Goal: Transaction & Acquisition: Purchase product/service

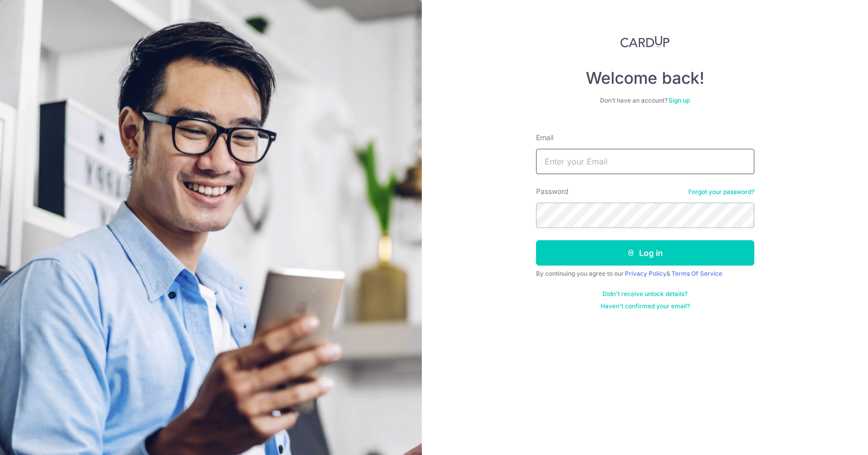
click at [610, 163] on input "Email" at bounding box center [645, 161] width 218 height 25
paste input "[PERSON_NAME][EMAIL_ADDRESS][PERSON_NAME][DOMAIN_NAME]"
paste input "dynJij-tywjen-kapho0"
type input "[PERSON_NAME][EMAIL_ADDRESS][PERSON_NAME][DOMAIN_NAME]"
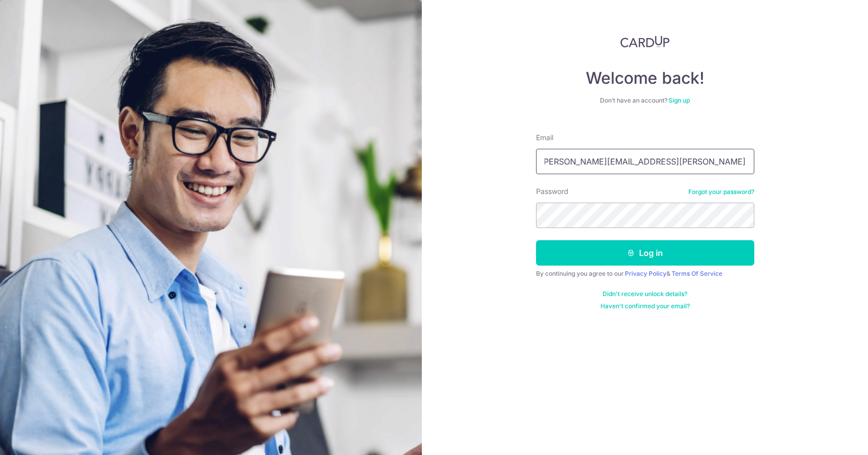
scroll to position [0, 0]
click at [656, 247] on button "Log in" at bounding box center [645, 252] width 218 height 25
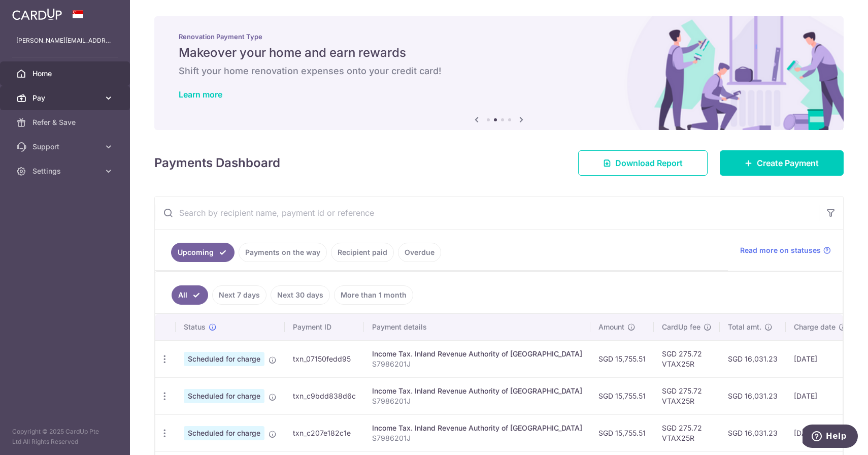
click at [113, 95] on icon at bounding box center [109, 98] width 10 height 10
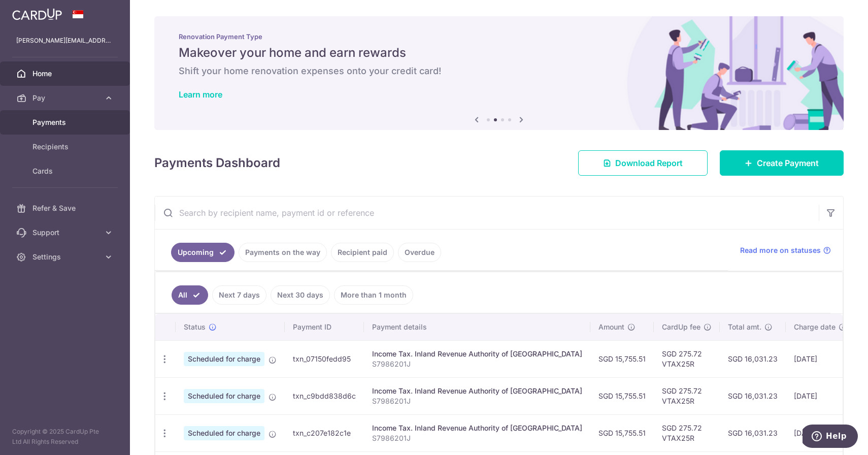
click at [50, 123] on span "Payments" at bounding box center [65, 122] width 67 height 10
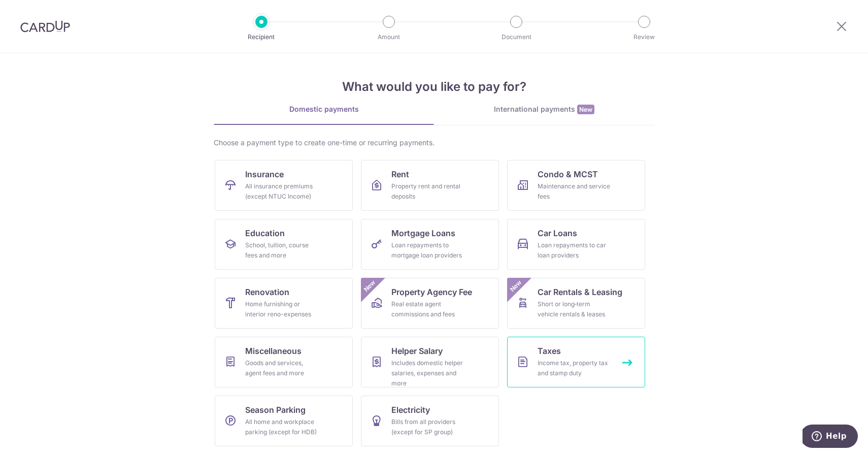
click at [558, 353] on span "Taxes" at bounding box center [549, 351] width 23 height 12
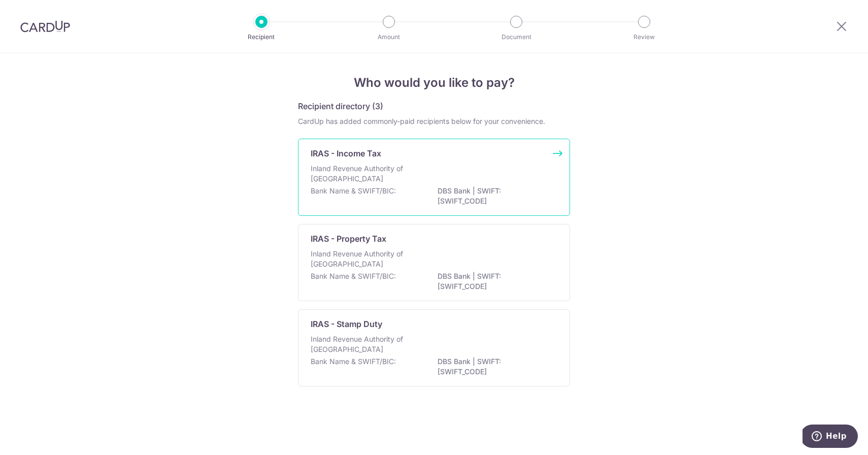
click at [478, 184] on div "Inland Revenue Authority of Singapore" at bounding box center [434, 174] width 247 height 22
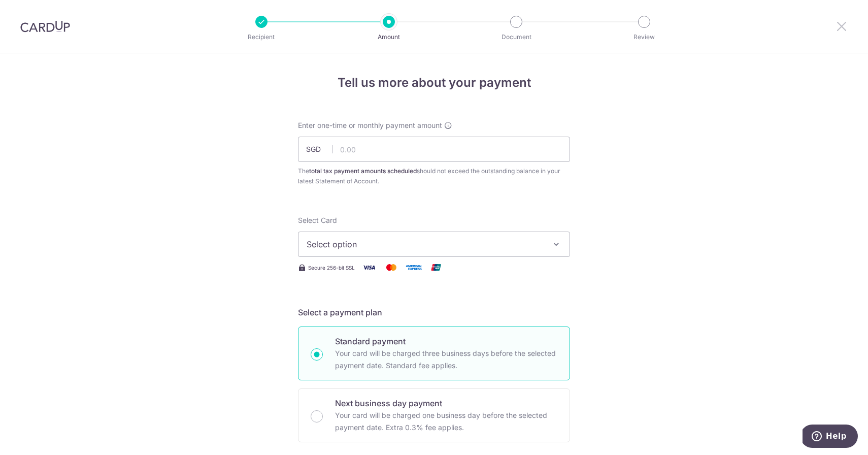
click at [842, 22] on icon at bounding box center [842, 26] width 12 height 13
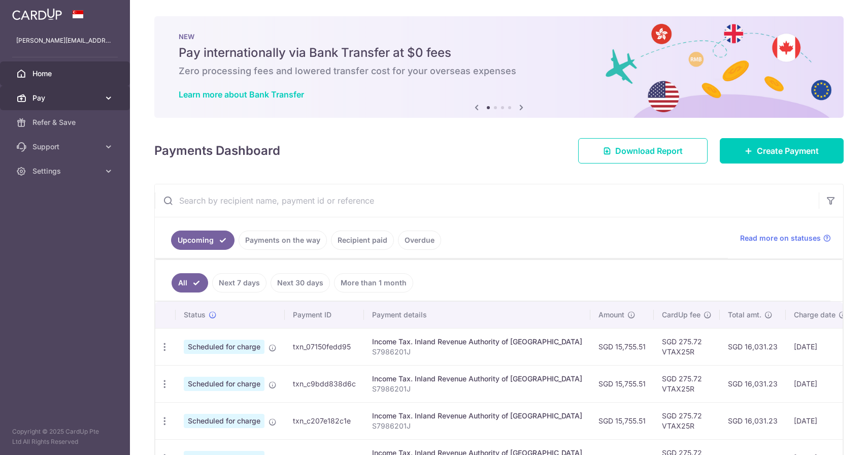
click at [109, 98] on icon at bounding box center [109, 98] width 10 height 10
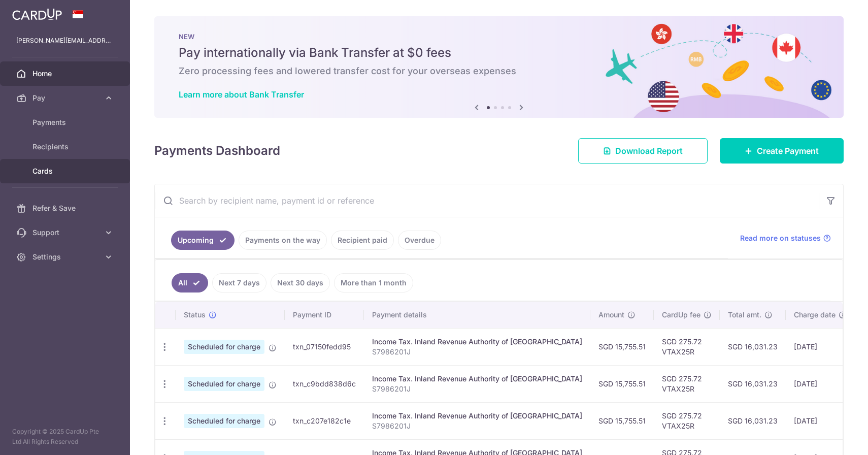
click at [48, 173] on span "Cards" at bounding box center [65, 171] width 67 height 10
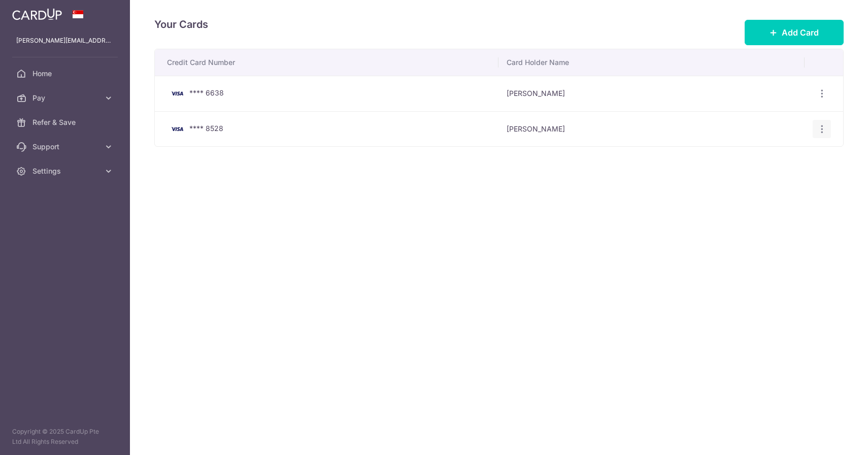
click at [815, 126] on div "View/Edit Delete" at bounding box center [822, 129] width 19 height 19
click at [824, 130] on icon "button" at bounding box center [822, 129] width 11 height 11
click at [762, 183] on span "Delete" at bounding box center [787, 181] width 69 height 12
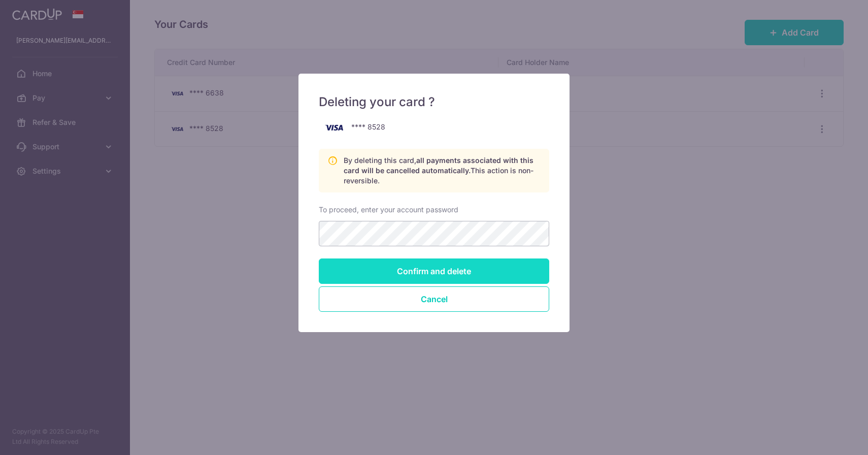
click at [422, 275] on input "Confirm and delete" at bounding box center [434, 270] width 231 height 25
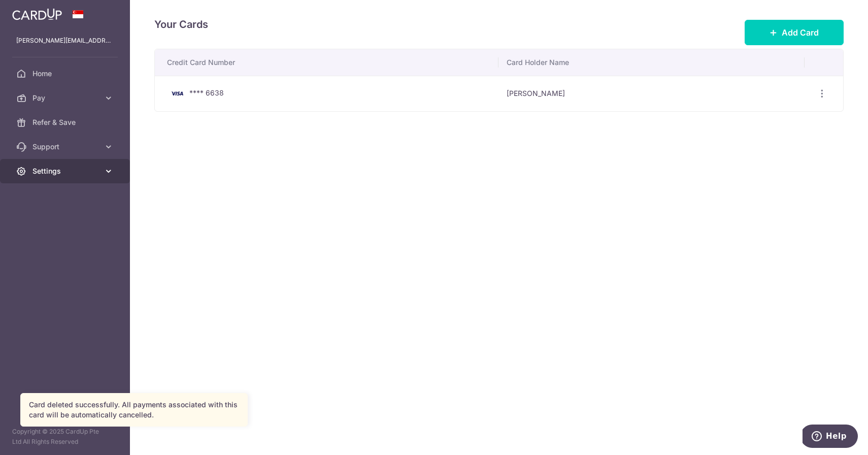
click at [58, 169] on span "Settings" at bounding box center [65, 171] width 67 height 10
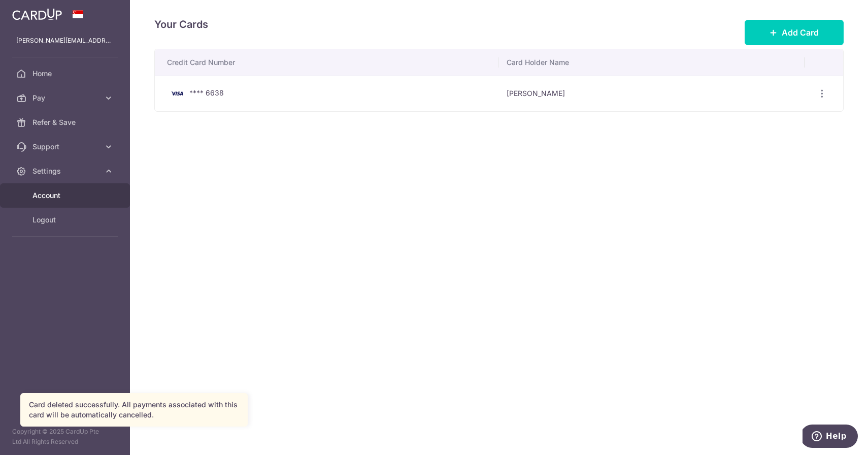
click at [57, 189] on link "Account" at bounding box center [65, 195] width 130 height 24
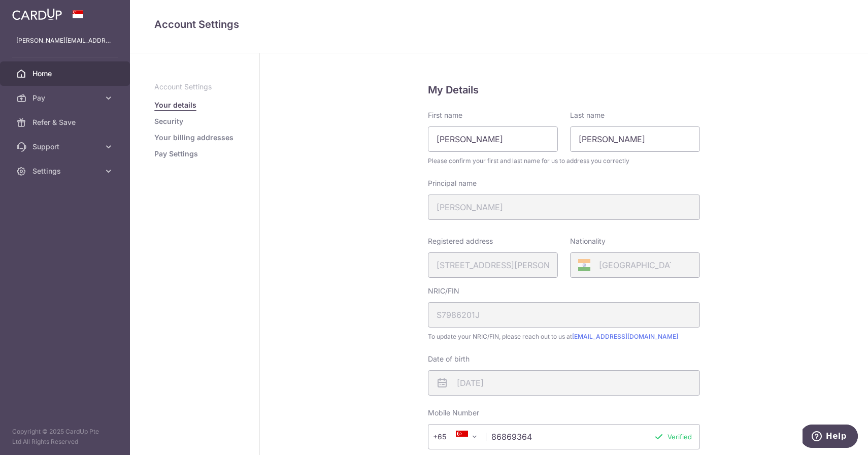
click at [55, 74] on span "Home" at bounding box center [65, 74] width 67 height 10
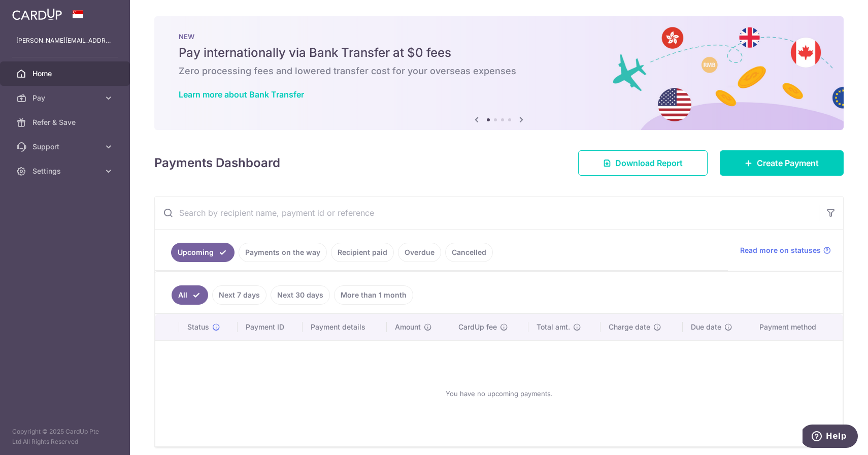
click at [238, 289] on link "Next 7 days" at bounding box center [239, 294] width 54 height 19
click at [78, 76] on span "Home" at bounding box center [65, 74] width 67 height 10
click at [44, 97] on span "Pay" at bounding box center [65, 98] width 67 height 10
click at [46, 122] on span "Payments" at bounding box center [65, 122] width 67 height 10
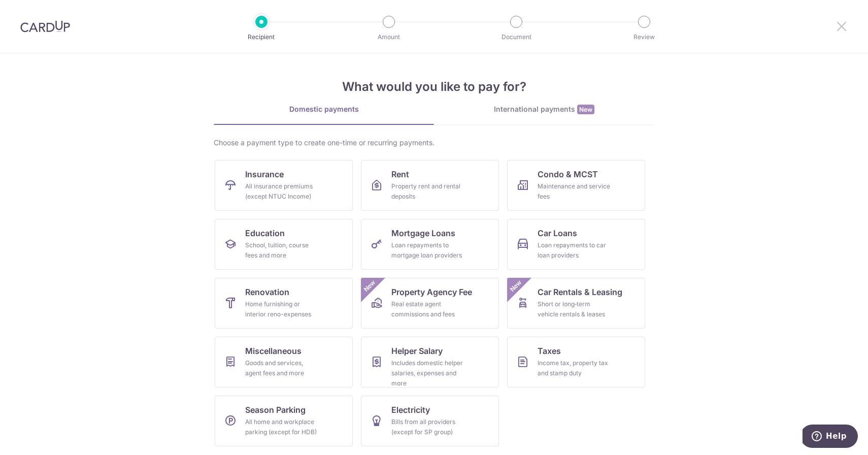
click at [846, 22] on icon at bounding box center [842, 26] width 12 height 13
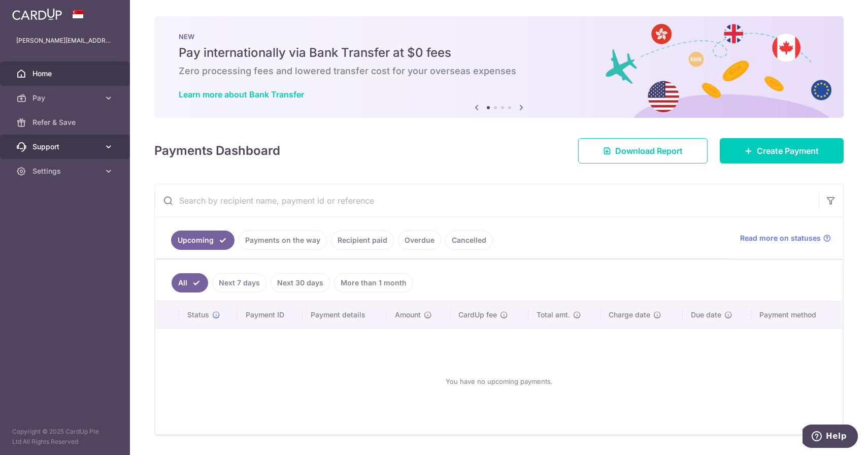
click at [56, 151] on span "Support" at bounding box center [65, 147] width 67 height 10
click at [46, 167] on span "FAQ" at bounding box center [65, 171] width 67 height 10
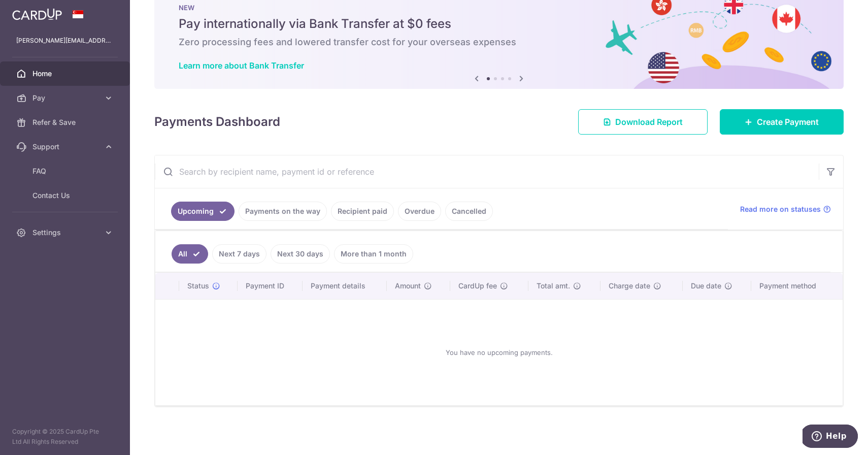
click at [248, 257] on link "Next 7 days" at bounding box center [239, 253] width 54 height 19
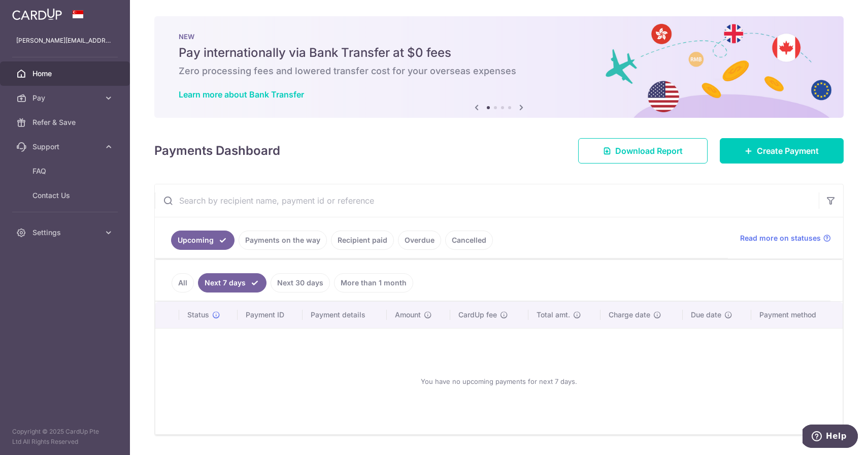
click at [280, 241] on link "Payments on the way" at bounding box center [283, 240] width 88 height 19
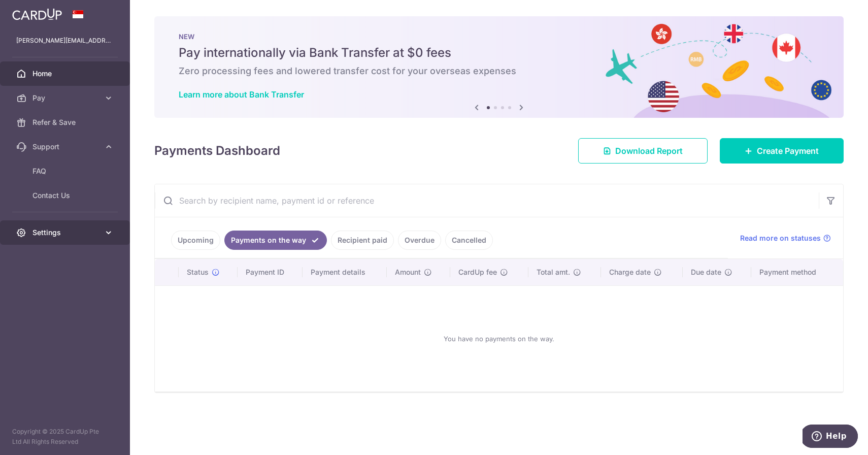
click at [37, 231] on span "Settings" at bounding box center [65, 232] width 67 height 10
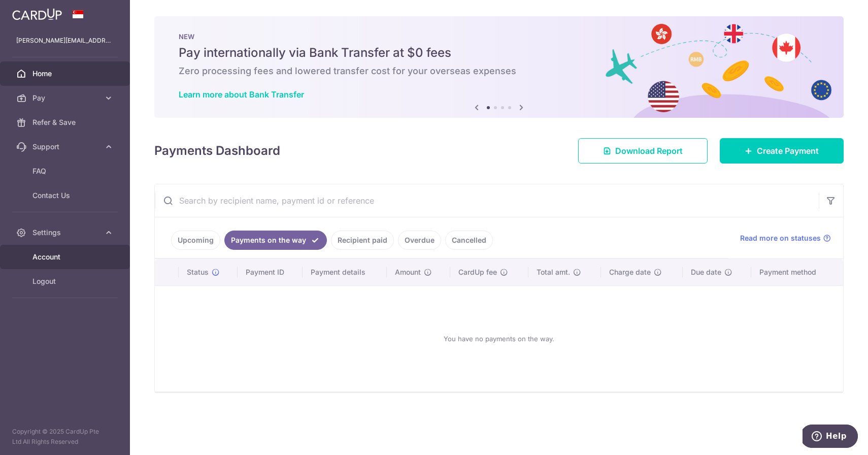
click at [51, 258] on span "Account" at bounding box center [65, 257] width 67 height 10
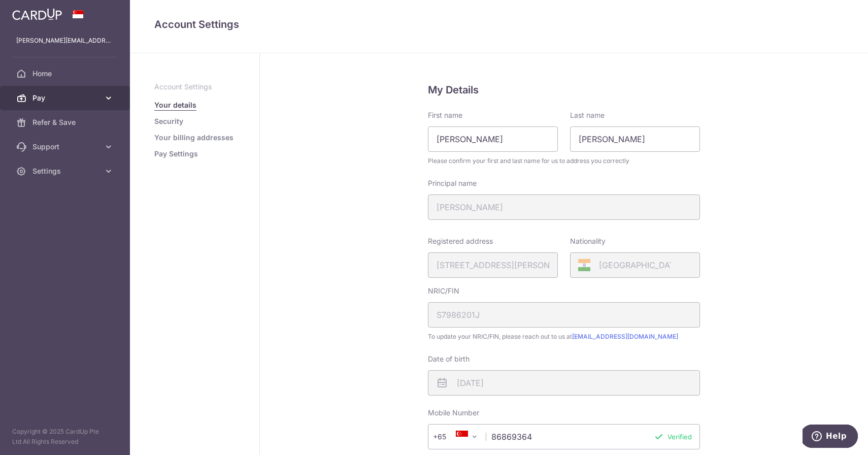
click at [91, 92] on link "Pay" at bounding box center [65, 98] width 130 height 24
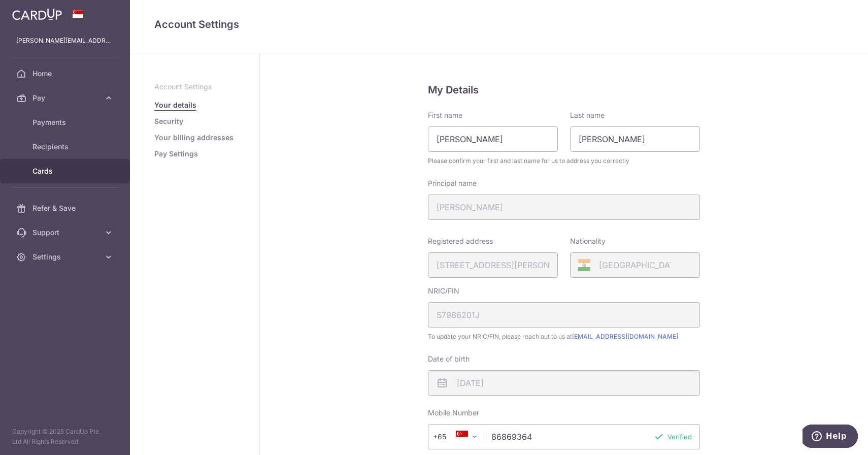
click at [58, 168] on span "Cards" at bounding box center [65, 171] width 67 height 10
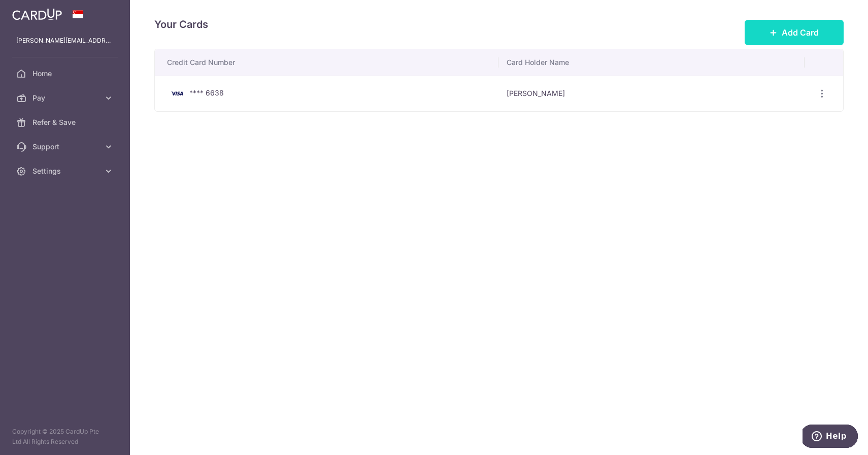
click at [780, 26] on button "Add Card" at bounding box center [794, 32] width 99 height 25
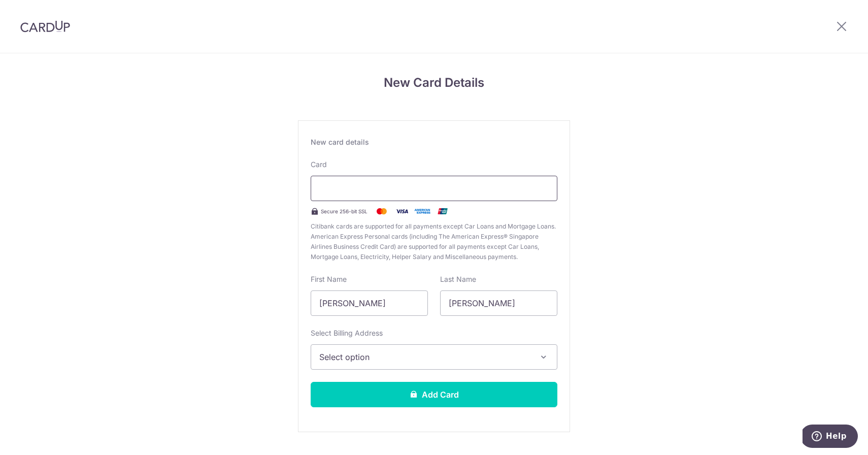
click at [396, 194] on div at bounding box center [434, 188] width 247 height 25
click at [829, 430] on button "Help" at bounding box center [829, 435] width 57 height 23
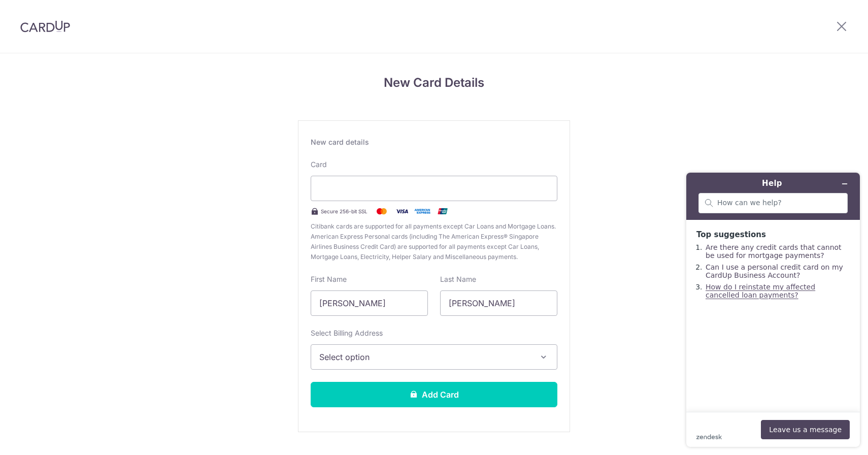
click at [744, 291] on link "How do I reinstate my affected cancelled loan payments?" at bounding box center [761, 291] width 110 height 16
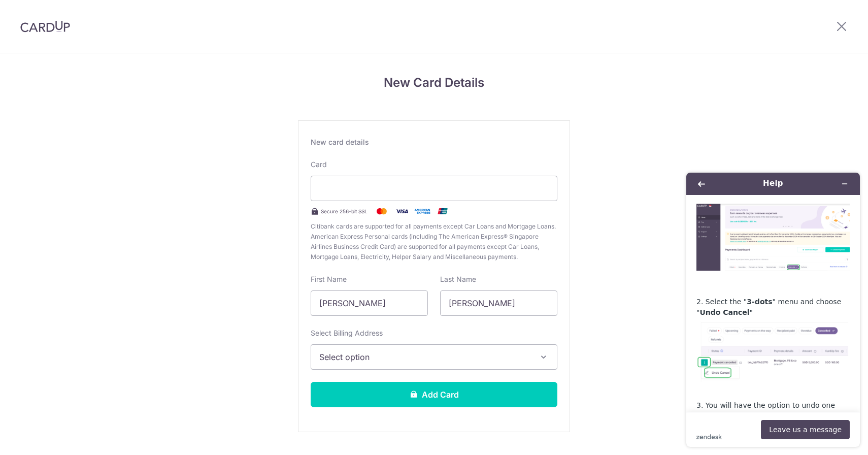
scroll to position [173, 0]
click at [838, 29] on icon at bounding box center [842, 26] width 12 height 13
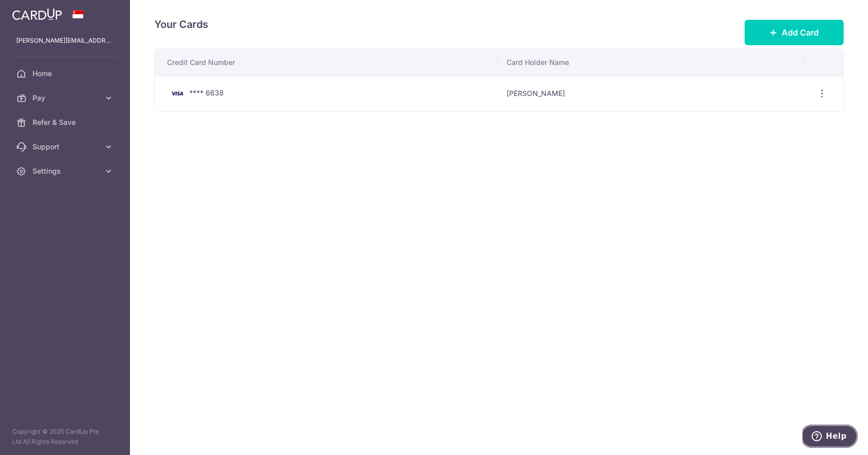
click at [834, 435] on span "Help" at bounding box center [836, 436] width 21 height 9
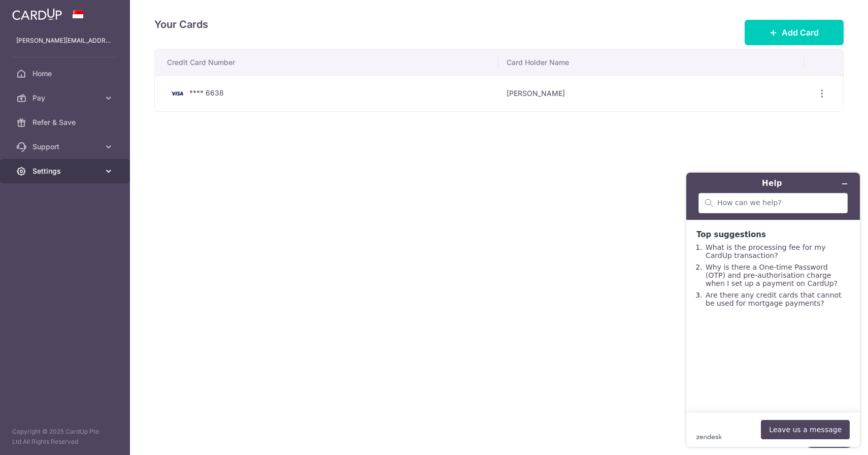
click at [102, 172] on link "Settings" at bounding box center [65, 171] width 130 height 24
click at [110, 151] on icon at bounding box center [109, 147] width 10 height 10
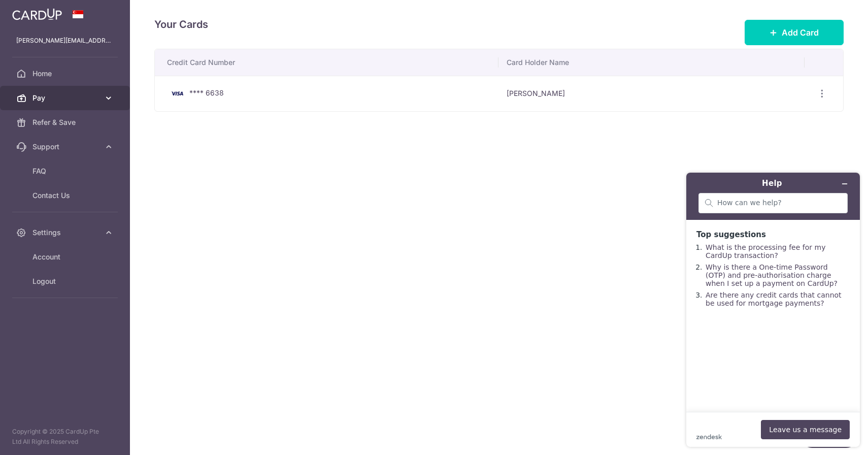
click at [105, 98] on icon at bounding box center [109, 98] width 10 height 10
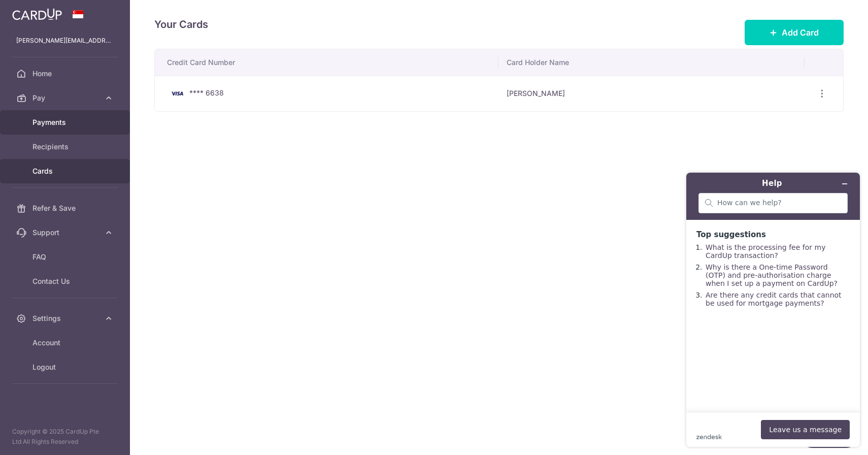
click at [73, 123] on span "Payments" at bounding box center [65, 122] width 67 height 10
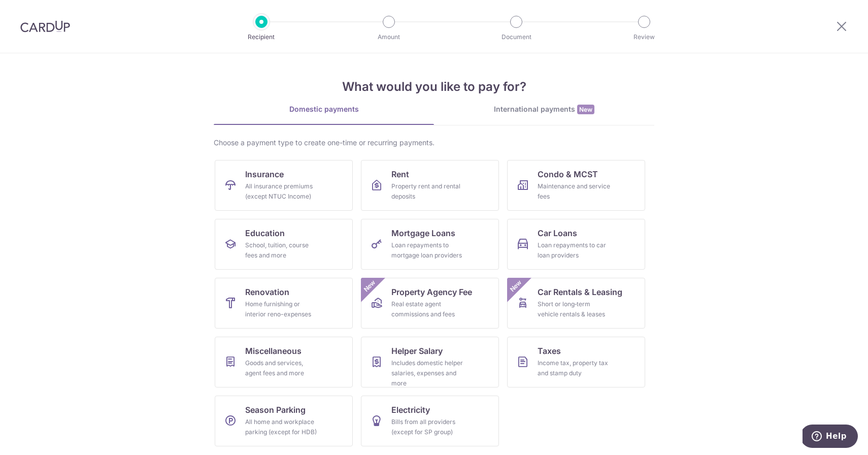
click at [848, 33] on div at bounding box center [841, 26] width 53 height 53
click at [847, 30] on icon at bounding box center [842, 26] width 12 height 13
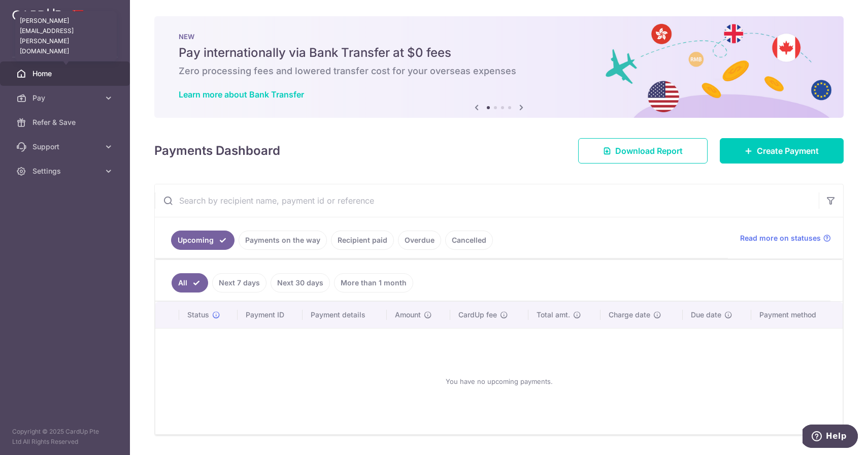
click at [70, 37] on p "[PERSON_NAME][EMAIL_ADDRESS][PERSON_NAME][DOMAIN_NAME]" at bounding box center [64, 41] width 97 height 10
click at [57, 18] on img at bounding box center [37, 14] width 50 height 12
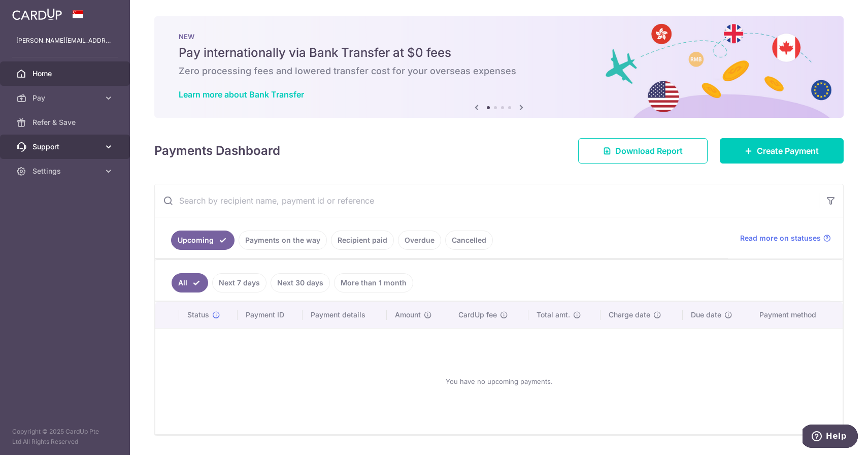
click at [105, 146] on icon at bounding box center [109, 147] width 10 height 10
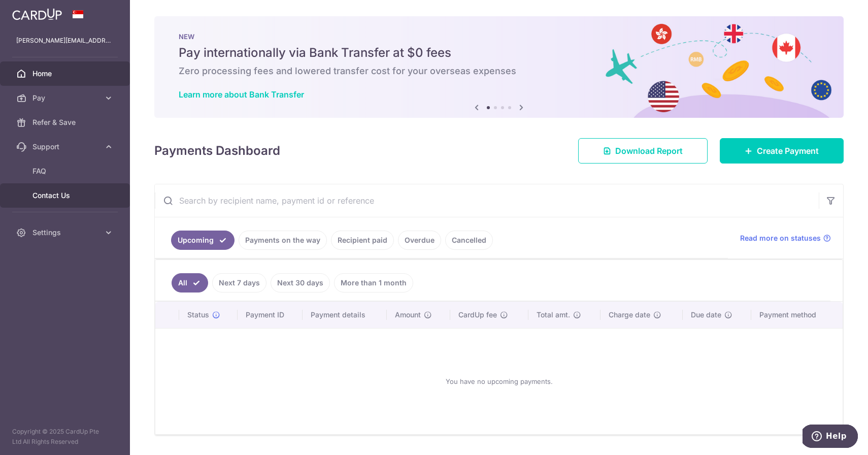
click at [44, 195] on span "Contact Us" at bounding box center [65, 195] width 67 height 10
click at [621, 153] on span "Download Report" at bounding box center [649, 151] width 68 height 12
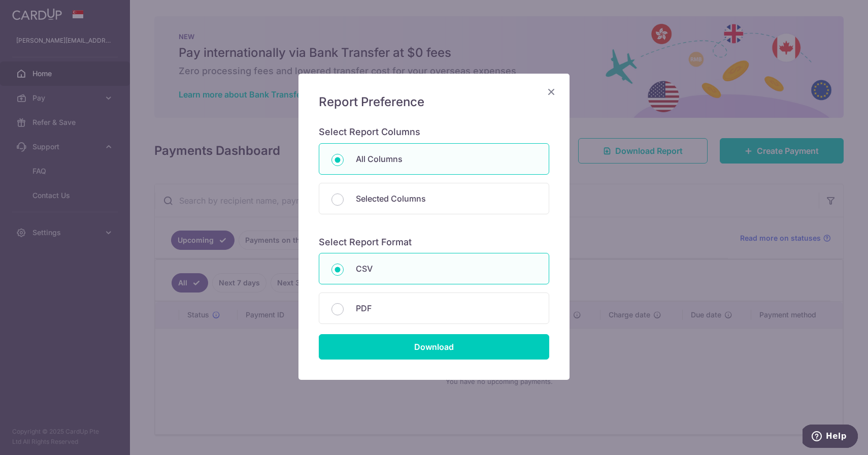
click at [555, 94] on icon "Close" at bounding box center [551, 91] width 12 height 13
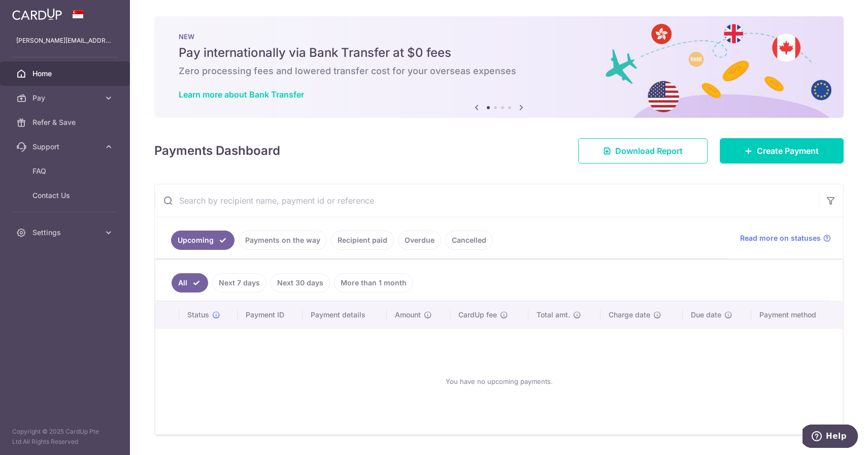
click at [280, 243] on link "Payments on the way" at bounding box center [283, 240] width 88 height 19
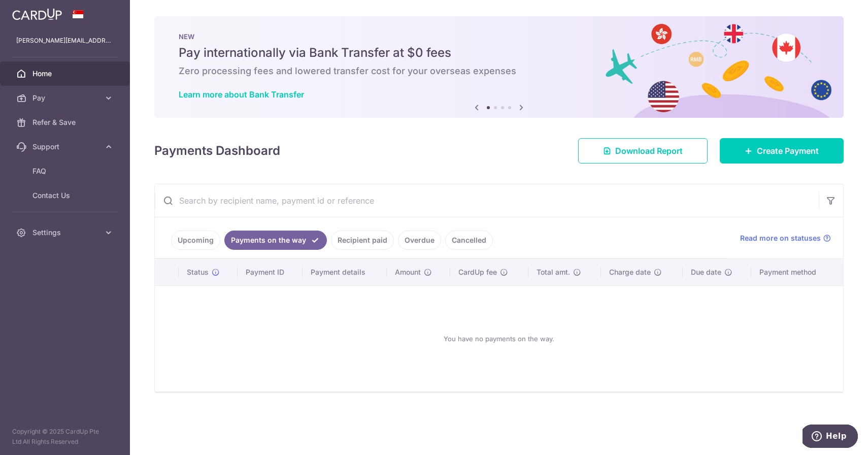
click at [360, 245] on link "Recipient paid" at bounding box center [362, 240] width 63 height 19
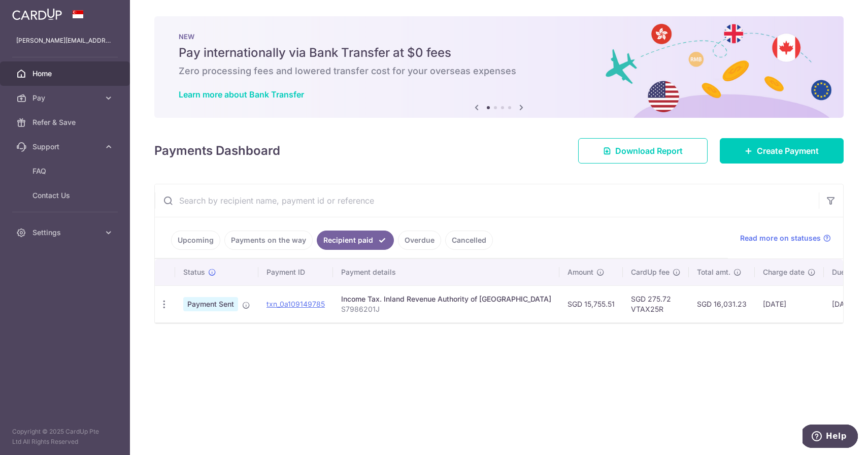
click at [418, 240] on link "Overdue" at bounding box center [419, 240] width 43 height 19
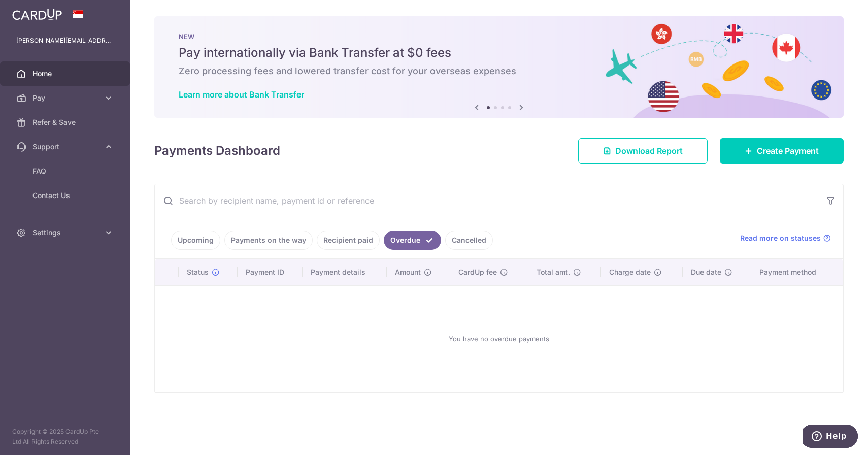
click at [465, 241] on link "Cancelled" at bounding box center [469, 240] width 48 height 19
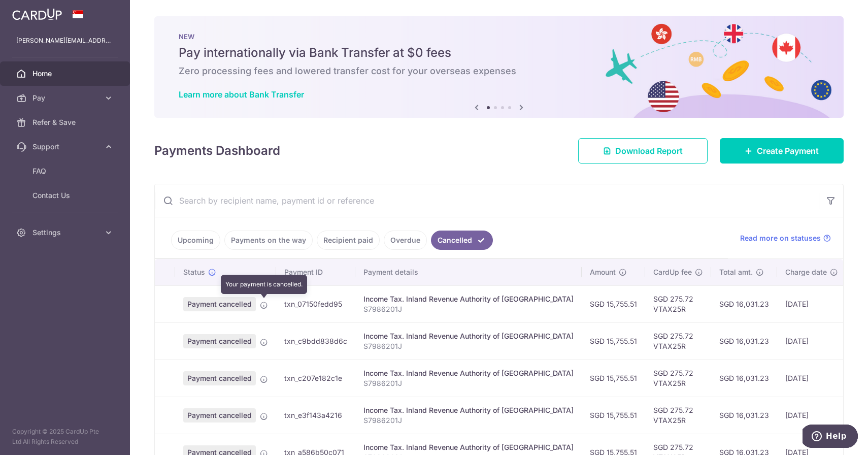
click at [264, 304] on icon at bounding box center [264, 305] width 8 height 8
click at [195, 240] on link "Upcoming" at bounding box center [195, 240] width 49 height 19
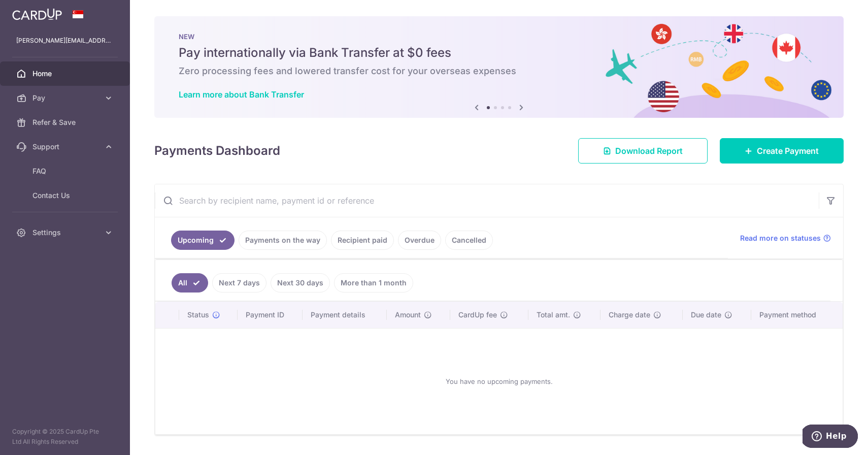
click at [470, 241] on link "Cancelled" at bounding box center [469, 240] width 48 height 19
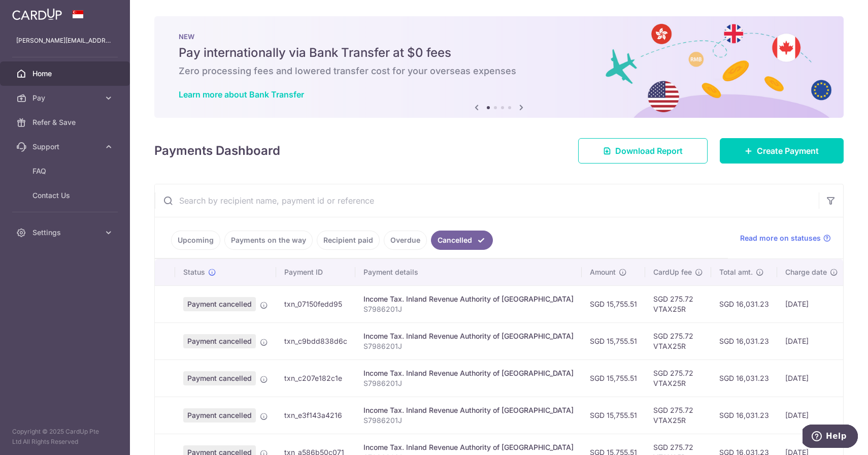
click at [185, 246] on link "Upcoming" at bounding box center [195, 240] width 49 height 19
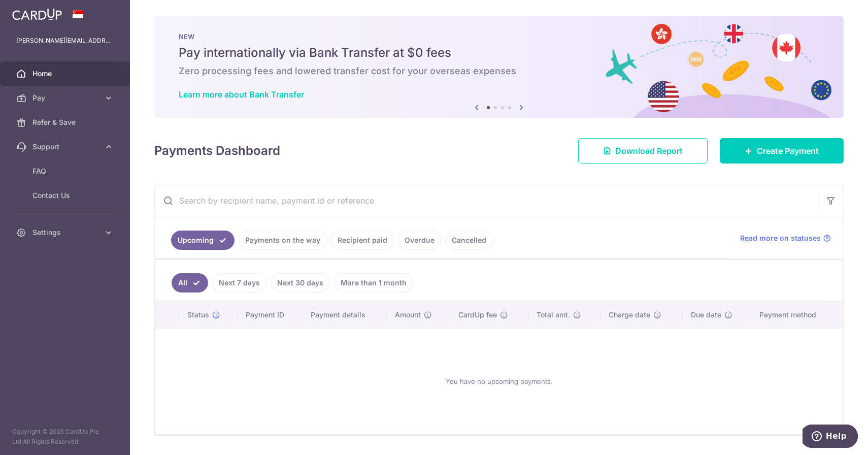
click at [481, 243] on link "Cancelled" at bounding box center [469, 240] width 48 height 19
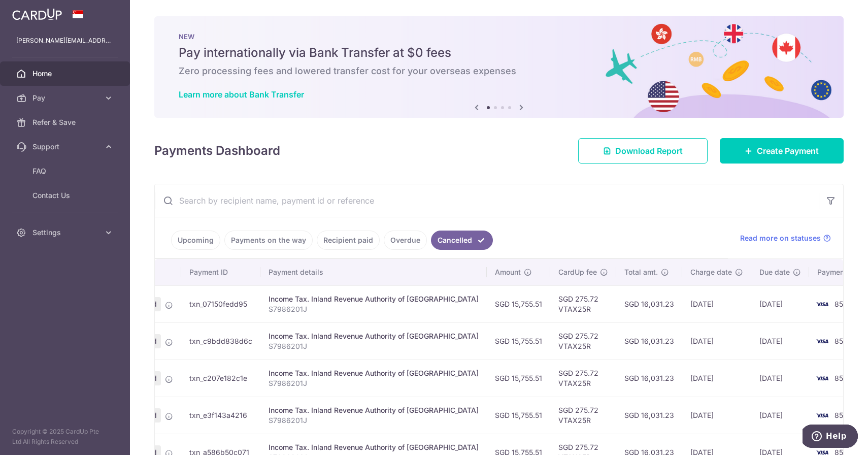
click at [232, 205] on input "text" at bounding box center [487, 200] width 664 height 32
click at [53, 123] on span "Refer & Save" at bounding box center [65, 122] width 67 height 10
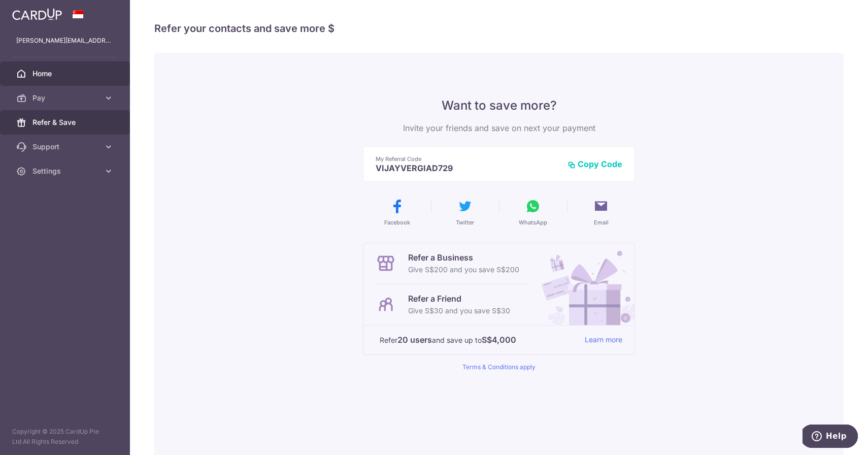
click at [56, 75] on span "Home" at bounding box center [65, 74] width 67 height 10
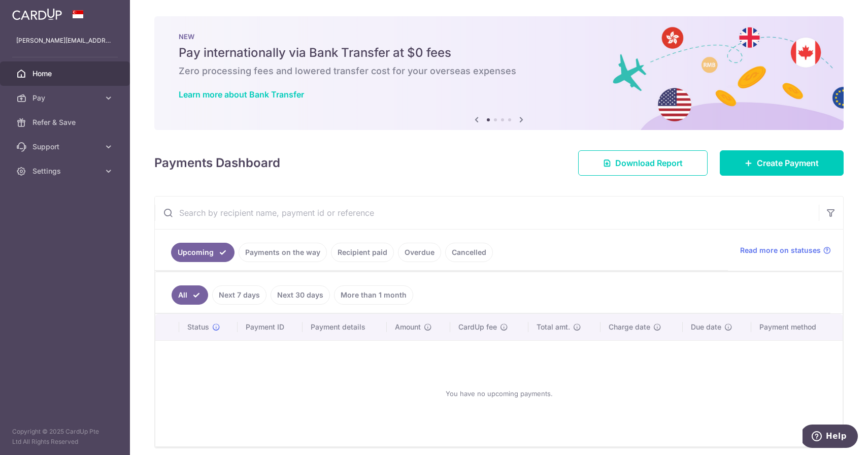
click at [467, 253] on link "Cancelled" at bounding box center [469, 252] width 48 height 19
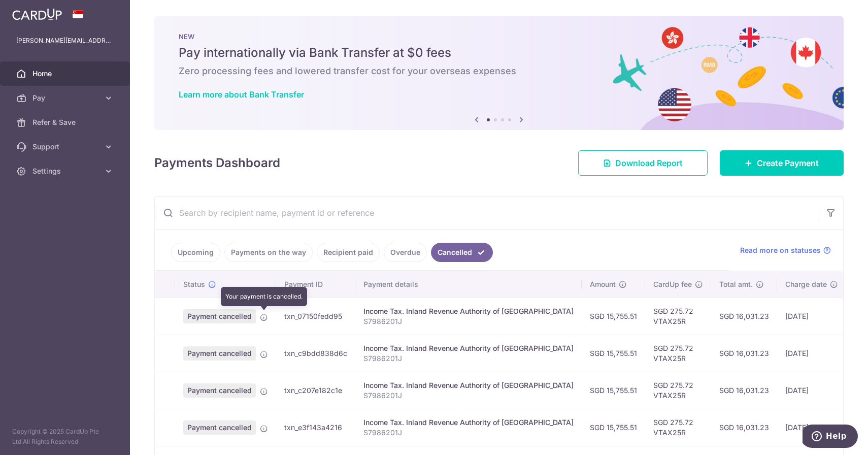
click at [262, 317] on icon at bounding box center [264, 317] width 8 height 8
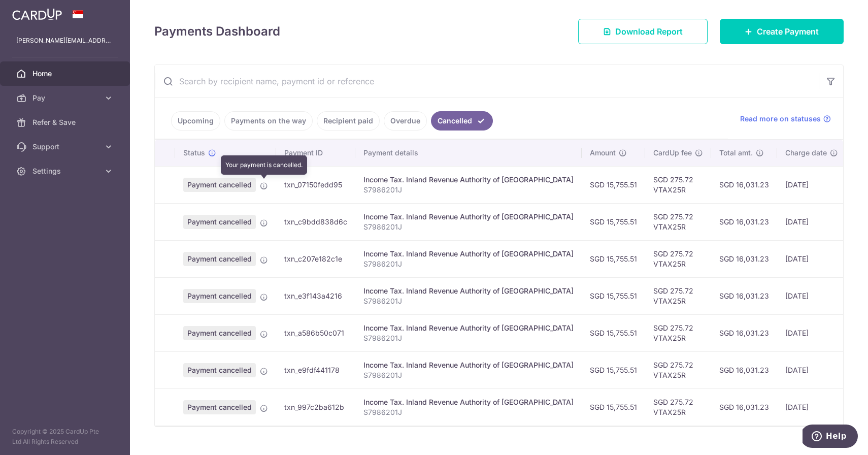
click at [262, 185] on icon at bounding box center [264, 186] width 8 height 8
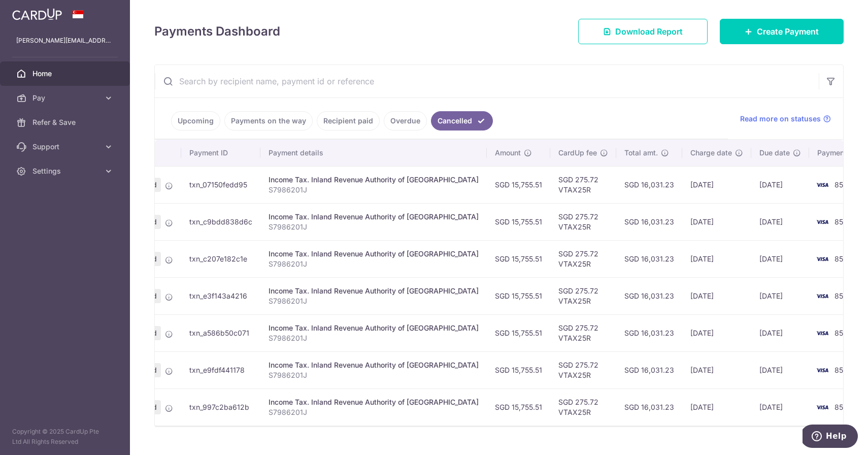
click at [835, 180] on span "8528" at bounding box center [844, 184] width 18 height 9
drag, startPoint x: 522, startPoint y: 191, endPoint x: 544, endPoint y: 190, distance: 21.3
click at [550, 190] on td "SGD 275.72 VTAX25R" at bounding box center [583, 184] width 66 height 37
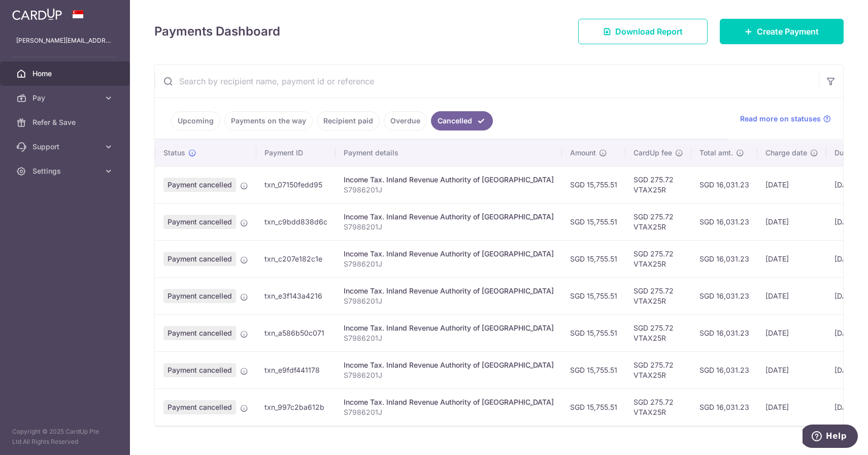
scroll to position [0, 0]
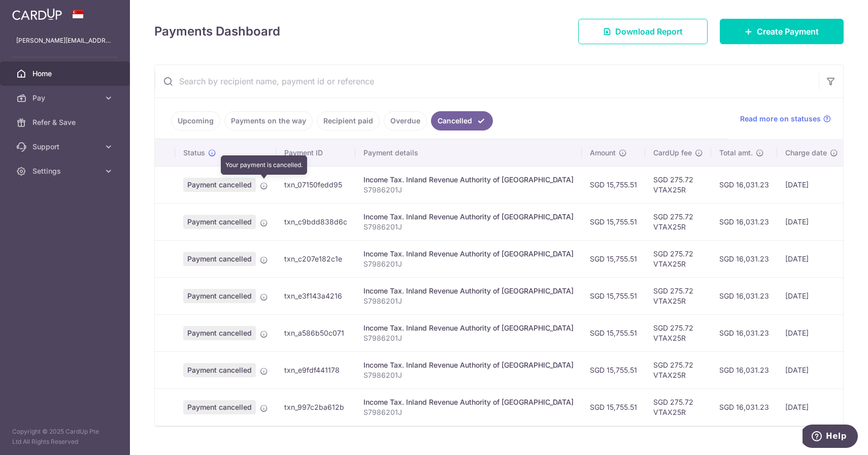
click at [265, 184] on icon at bounding box center [264, 186] width 8 height 8
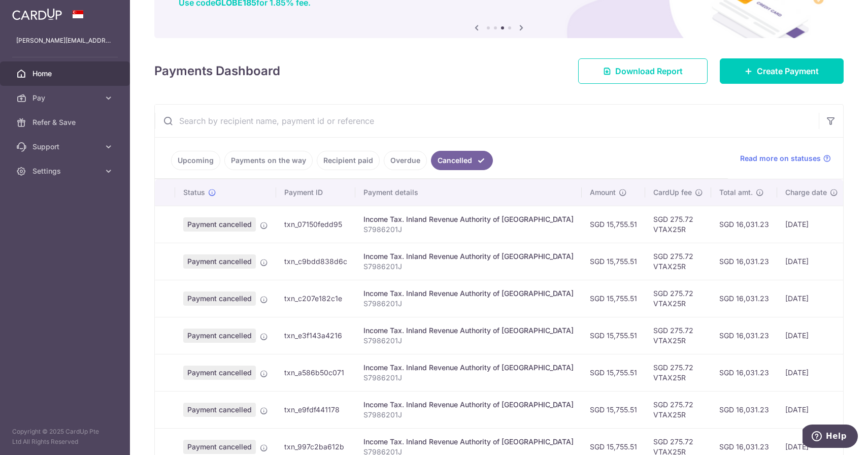
scroll to position [90, 0]
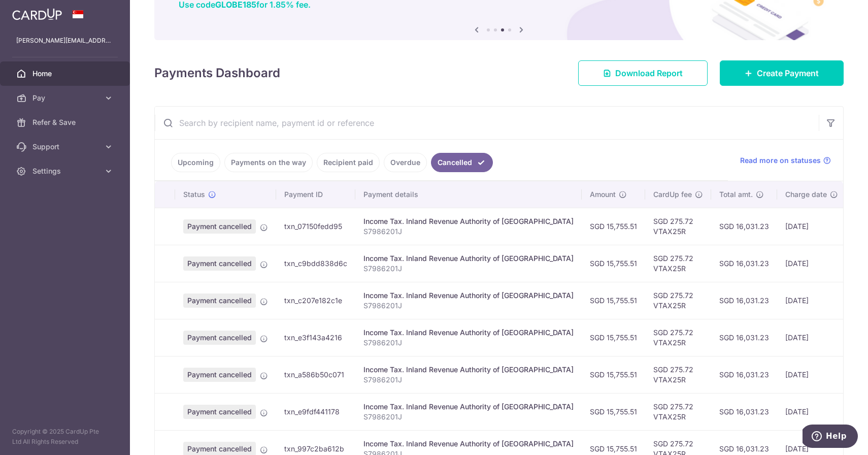
click at [211, 222] on span "Payment cancelled" at bounding box center [219, 226] width 73 height 14
drag, startPoint x: 285, startPoint y: 227, endPoint x: 339, endPoint y: 226, distance: 53.8
click at [339, 226] on td "txn_07150fedd95" at bounding box center [315, 226] width 79 height 37
click at [342, 228] on td "txn_07150fedd95" at bounding box center [315, 226] width 79 height 37
click at [336, 228] on td "txn_07150fedd95" at bounding box center [315, 226] width 79 height 37
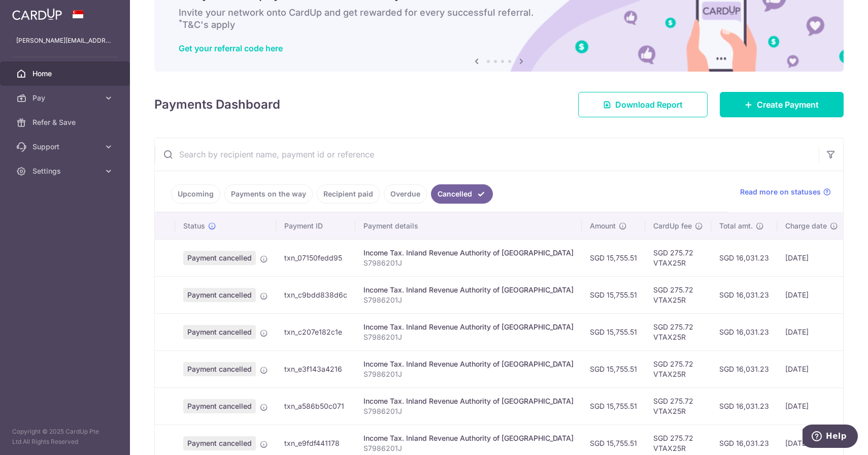
scroll to position [46, 0]
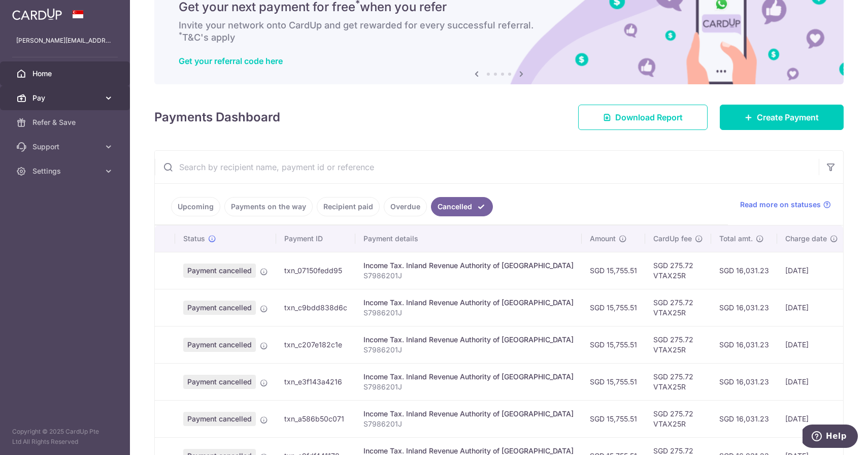
click at [51, 102] on span "Pay" at bounding box center [65, 98] width 67 height 10
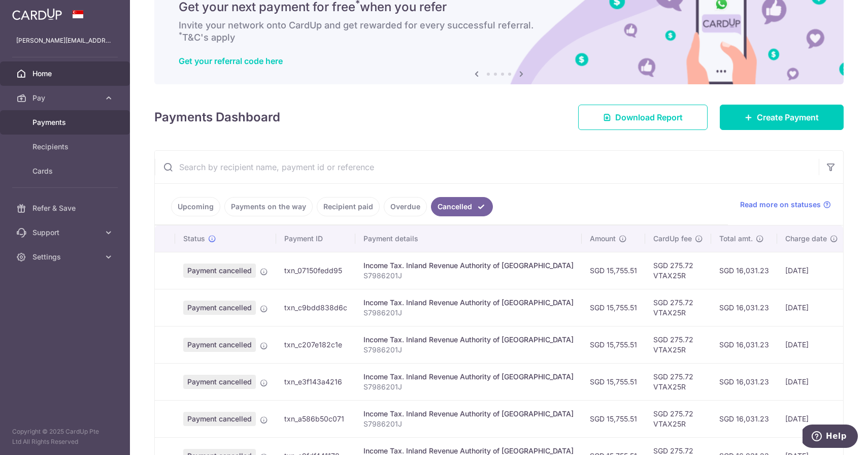
click at [50, 124] on span "Payments" at bounding box center [65, 122] width 67 height 10
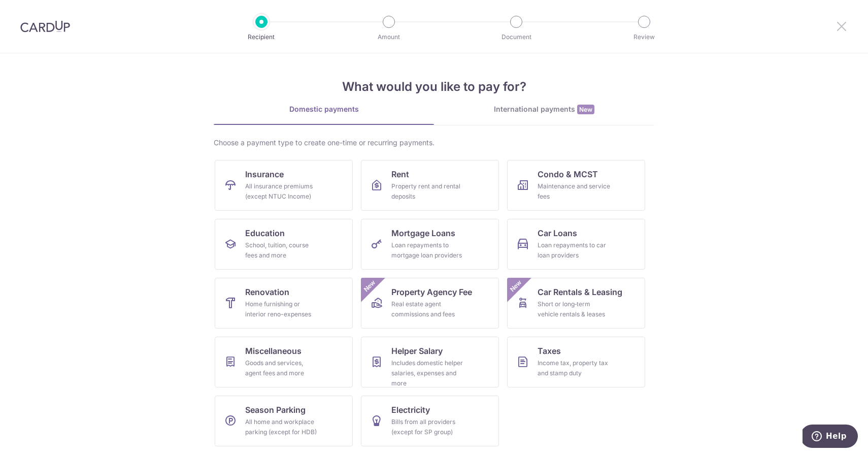
click at [838, 25] on icon at bounding box center [842, 26] width 12 height 13
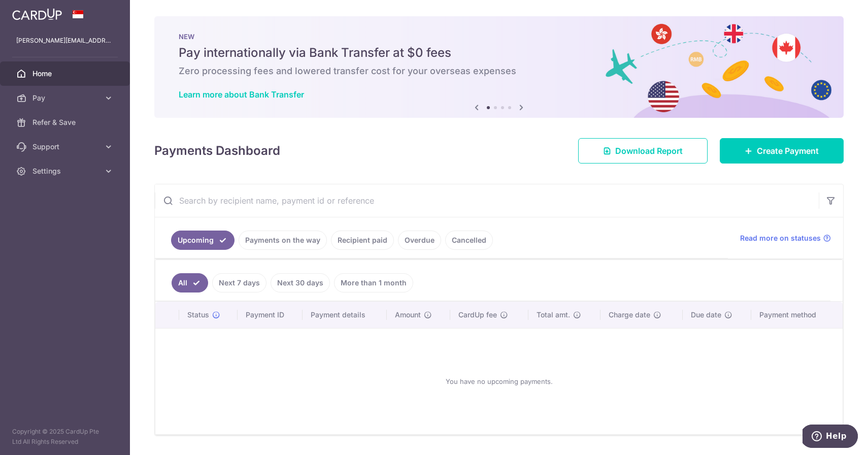
click at [66, 72] on span "Home" at bounding box center [65, 74] width 67 height 10
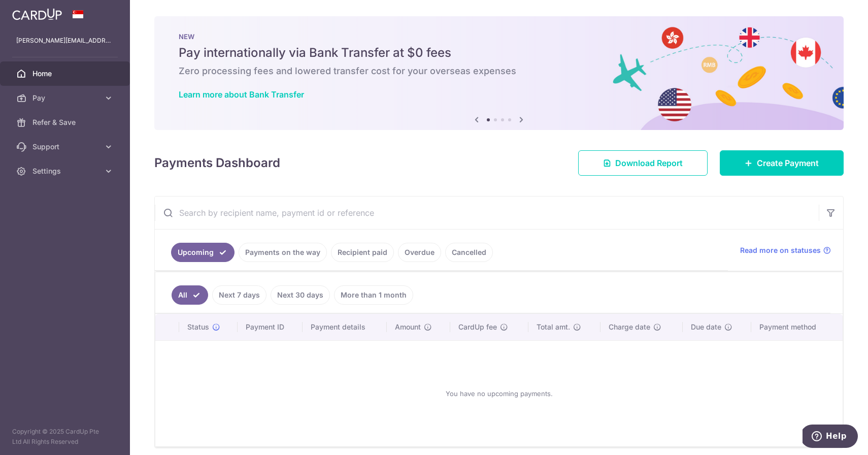
click at [481, 252] on link "Cancelled" at bounding box center [469, 252] width 48 height 19
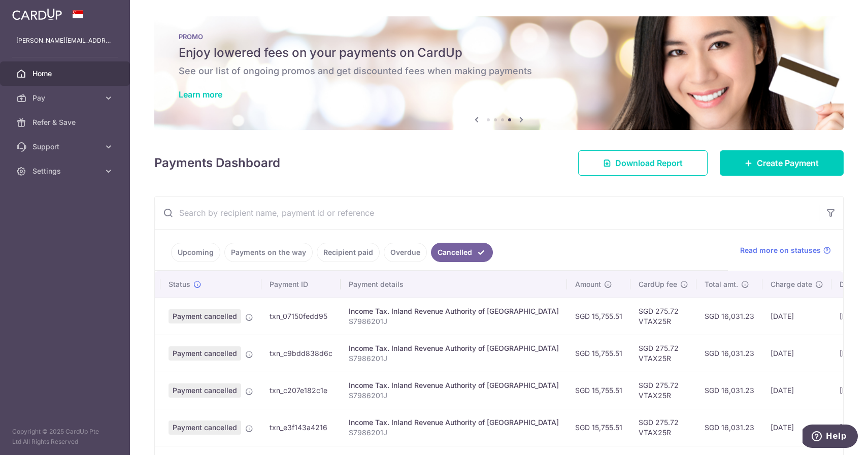
click at [520, 121] on icon at bounding box center [521, 119] width 12 height 13
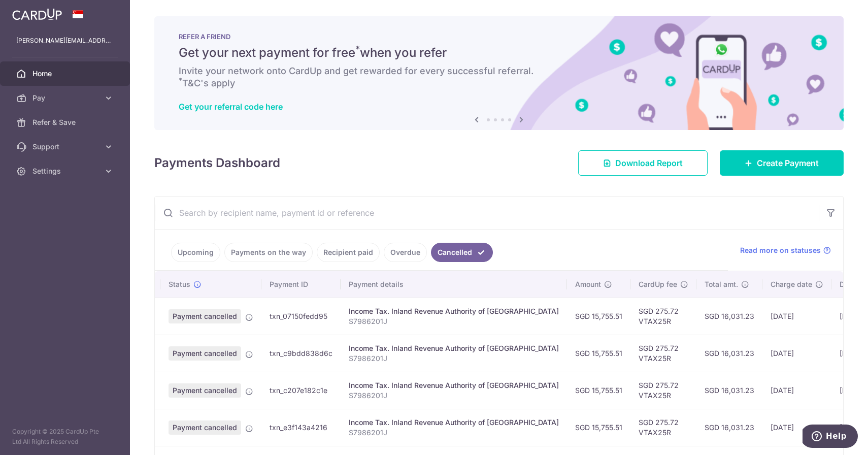
click at [520, 118] on icon at bounding box center [521, 119] width 12 height 13
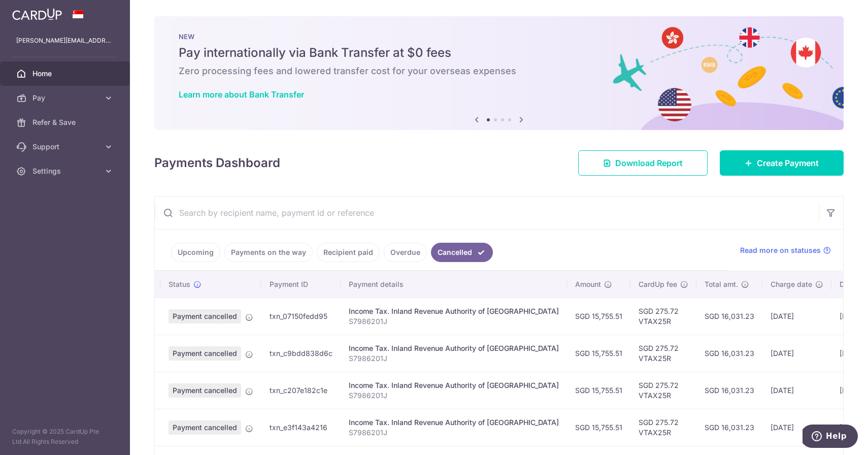
click at [520, 118] on icon at bounding box center [521, 119] width 12 height 13
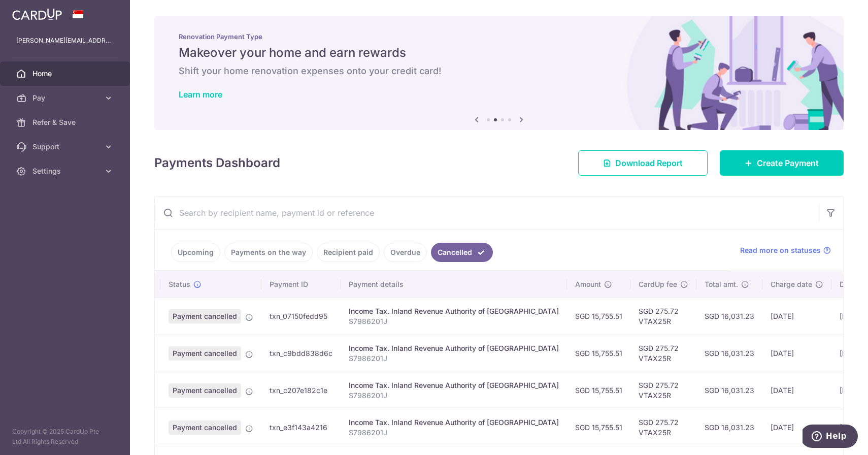
click at [520, 118] on icon at bounding box center [521, 119] width 12 height 13
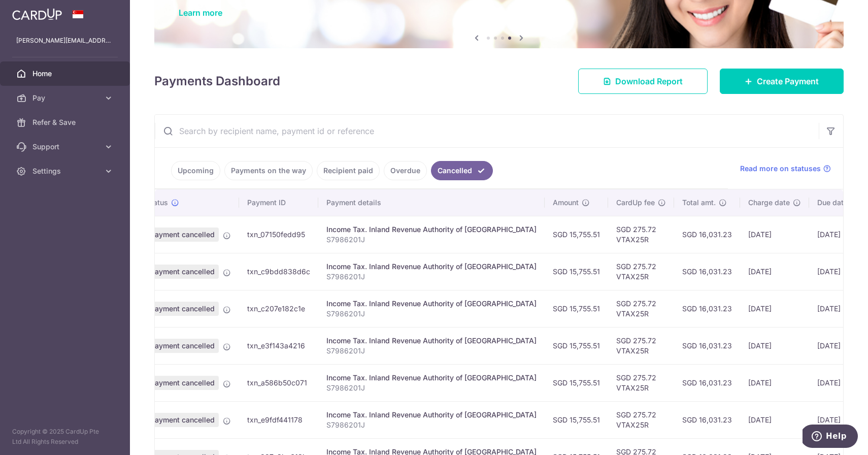
scroll to position [0, 95]
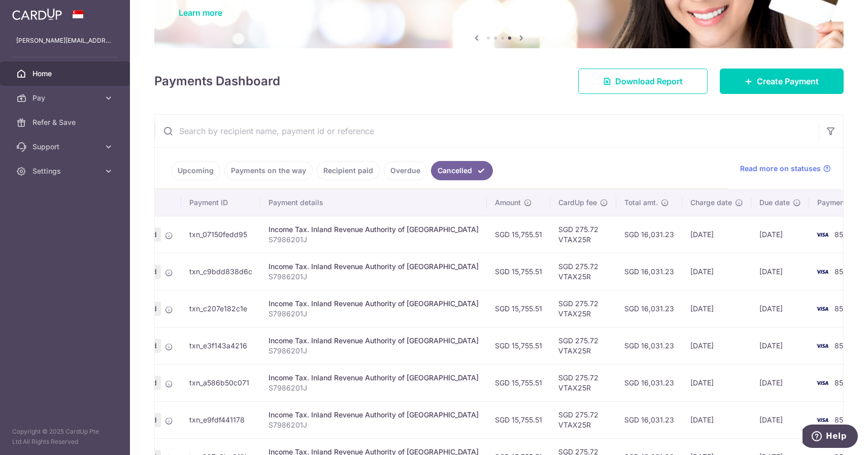
click at [63, 72] on span "Home" at bounding box center [65, 74] width 67 height 10
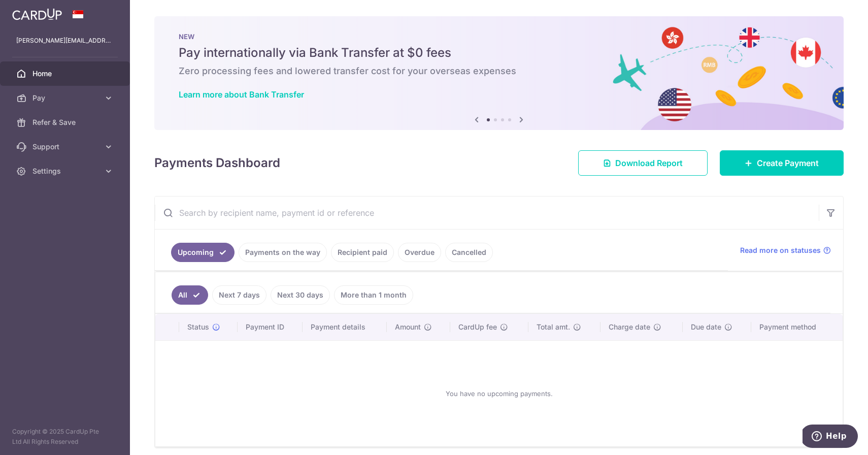
click at [297, 257] on link "Payments on the way" at bounding box center [283, 252] width 88 height 19
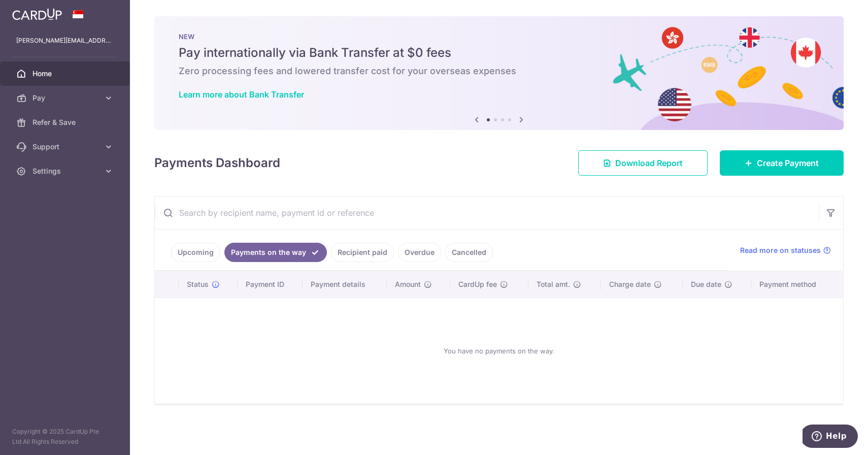
click at [451, 255] on link "Cancelled" at bounding box center [469, 252] width 48 height 19
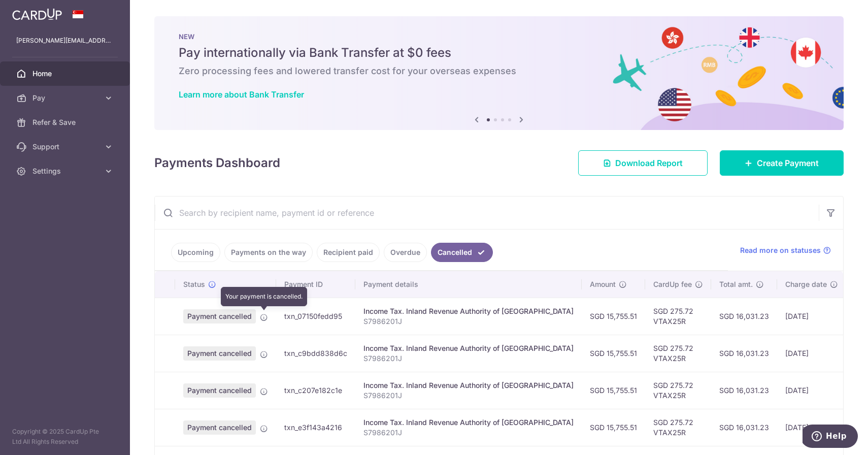
click at [261, 318] on icon at bounding box center [264, 317] width 8 height 8
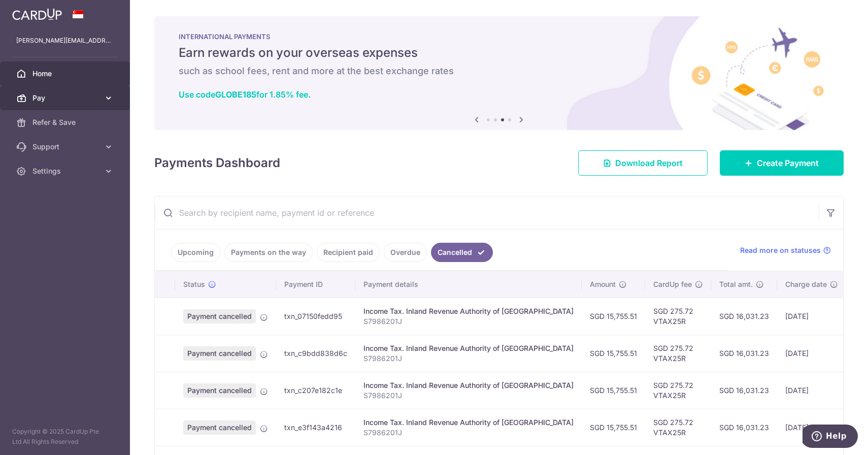
click at [104, 97] on icon at bounding box center [109, 98] width 10 height 10
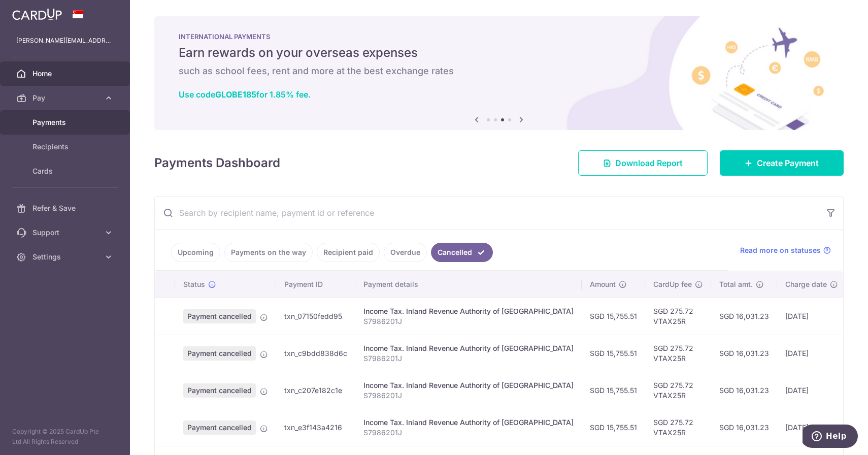
click at [65, 121] on span "Payments" at bounding box center [65, 122] width 67 height 10
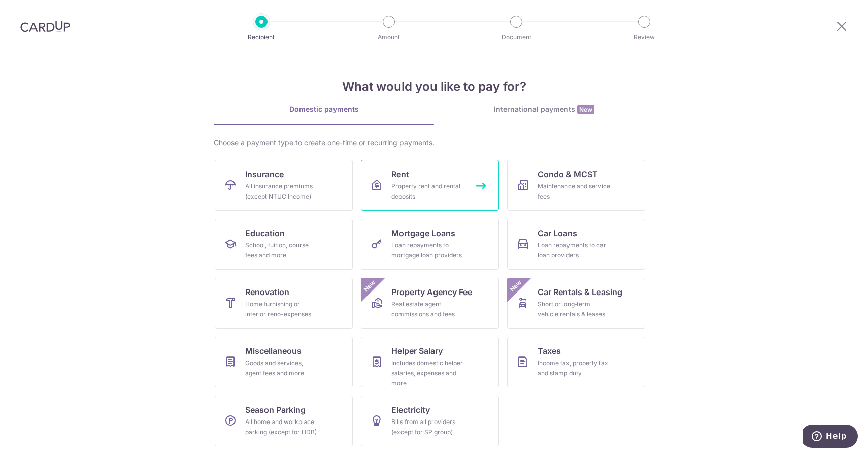
click at [394, 187] on div "Property rent and rental deposits" at bounding box center [427, 191] width 73 height 20
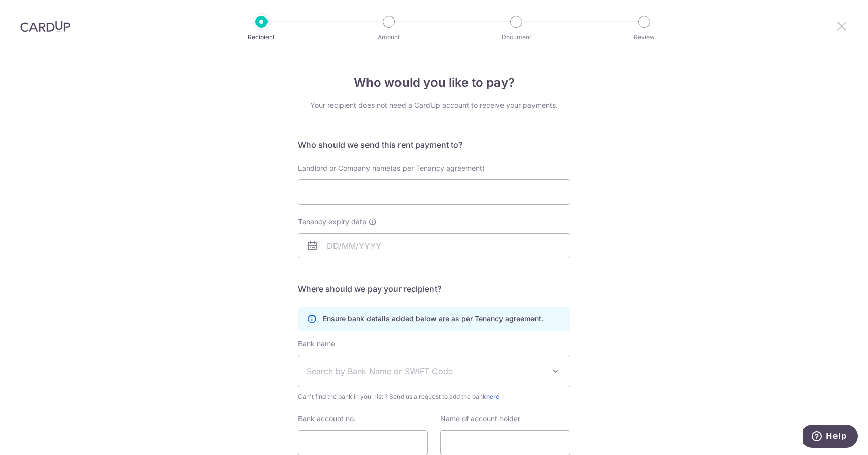
click at [844, 25] on icon at bounding box center [842, 26] width 12 height 13
click at [845, 26] on icon at bounding box center [842, 26] width 12 height 13
